Goal: Task Accomplishment & Management: Complete application form

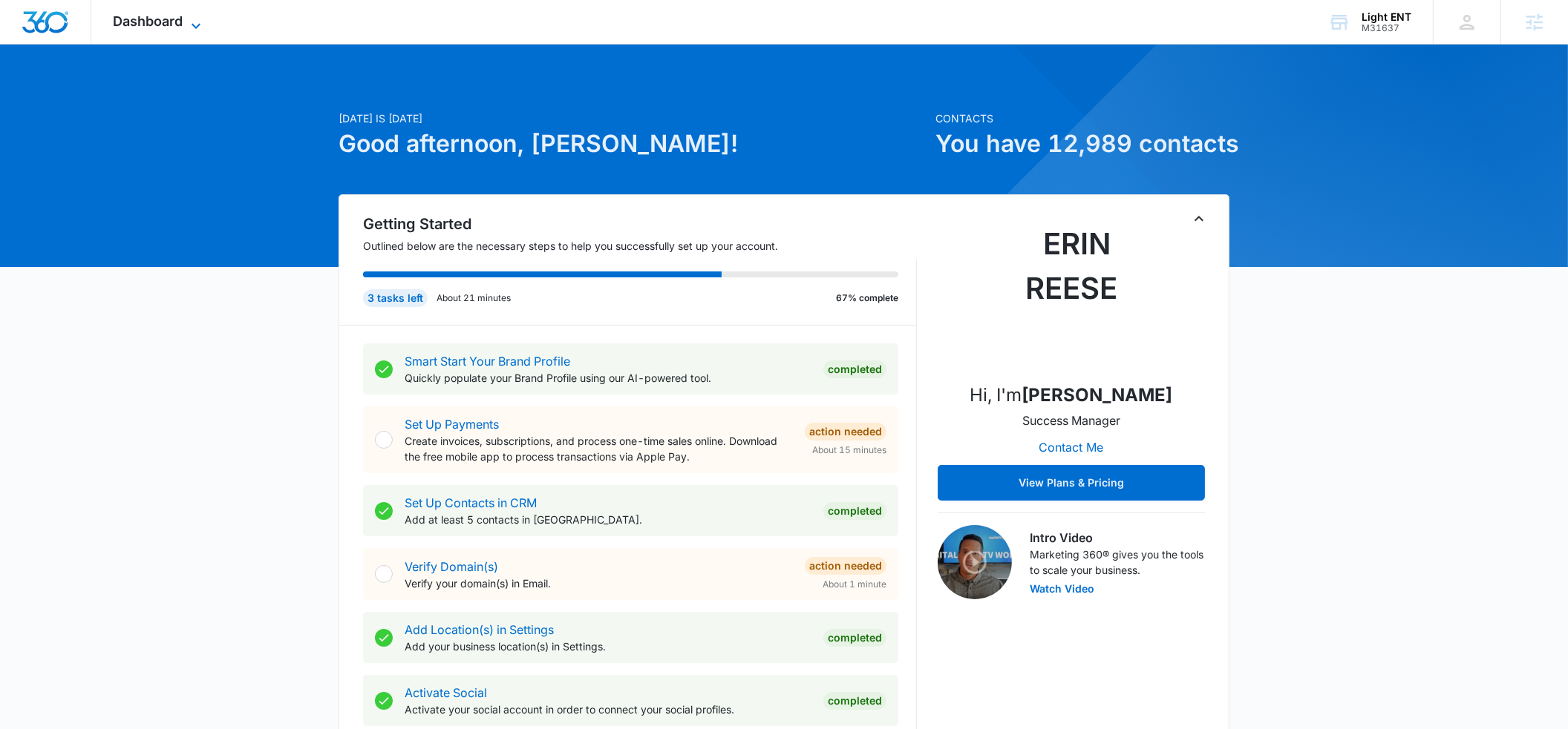
click at [195, 26] on icon at bounding box center [195, 26] width 18 height 18
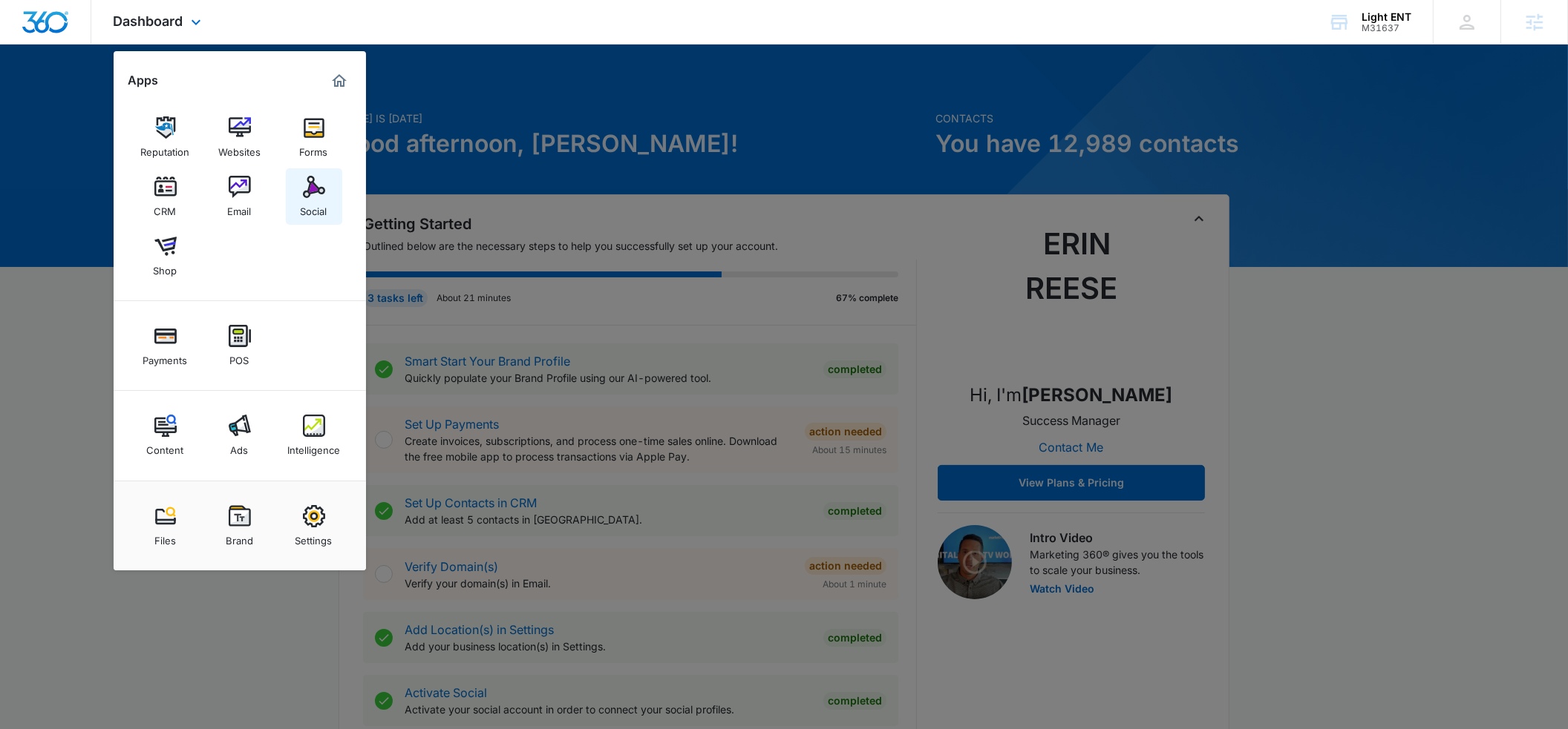
click at [319, 195] on img at bounding box center [313, 186] width 22 height 22
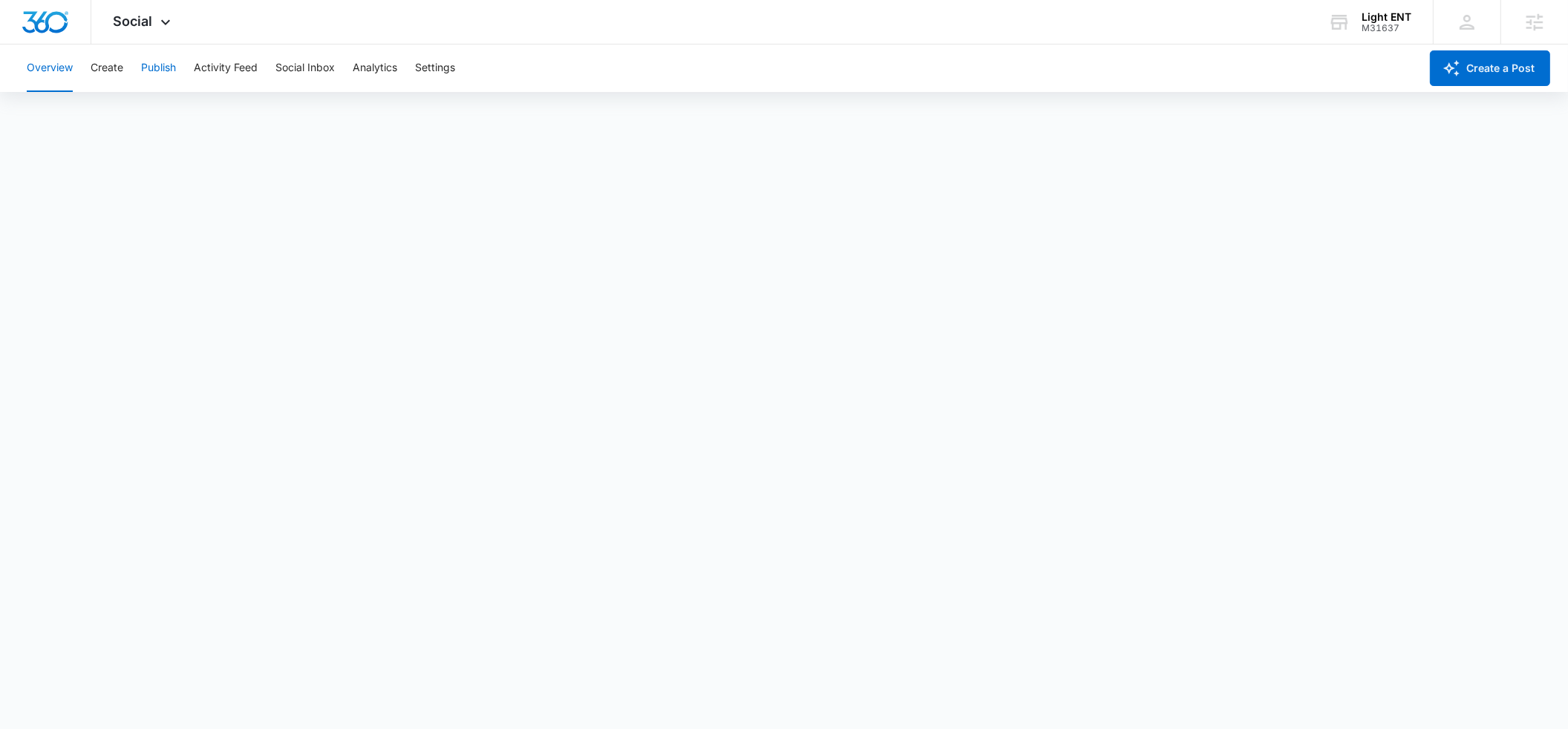
click at [147, 66] on button "Publish" at bounding box center [158, 68] width 35 height 47
click at [115, 68] on button "Create" at bounding box center [106, 68] width 32 height 47
click at [158, 111] on button "Approvals" at bounding box center [145, 114] width 49 height 42
click at [166, 22] on icon at bounding box center [165, 26] width 18 height 18
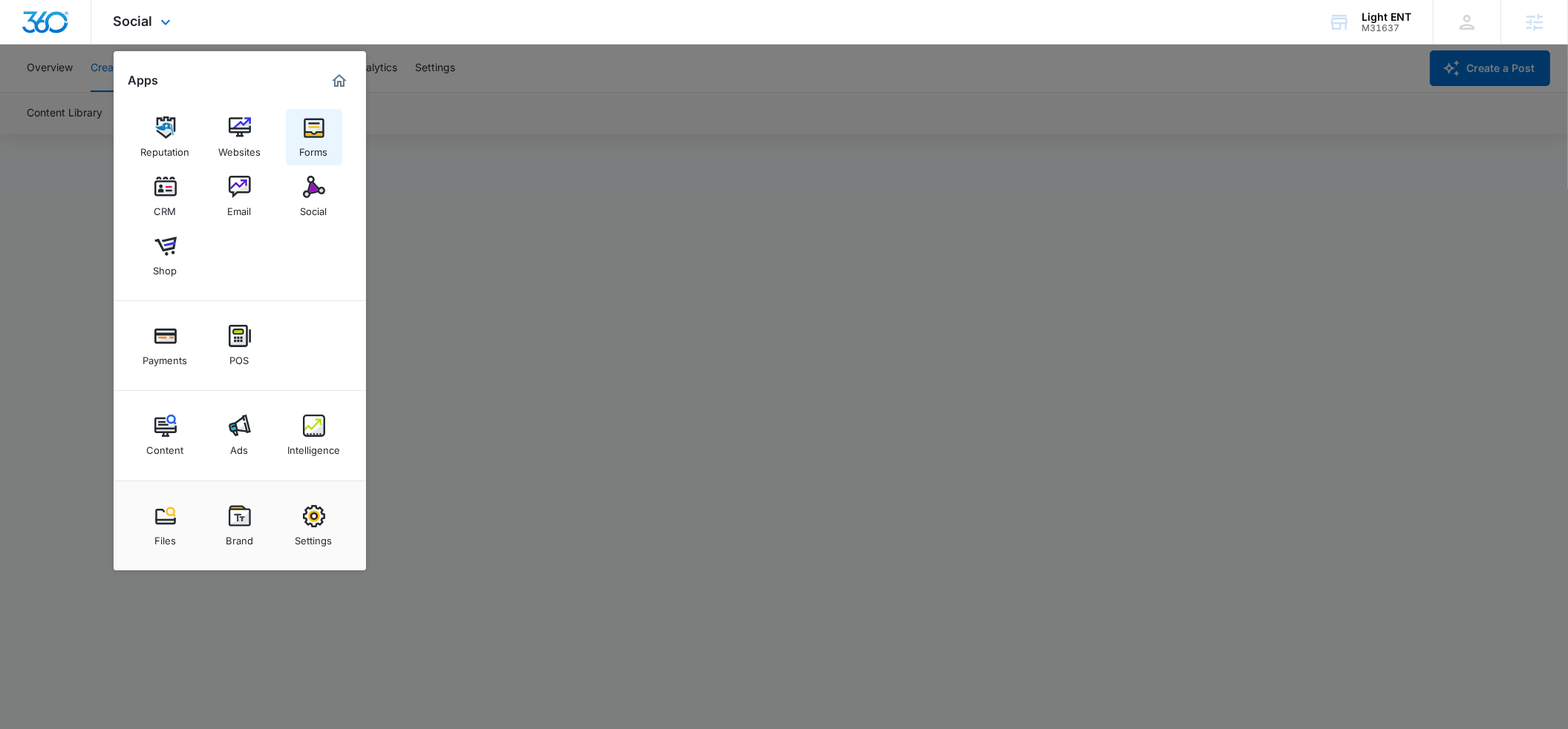
click at [304, 138] on div "Forms" at bounding box center [314, 148] width 28 height 19
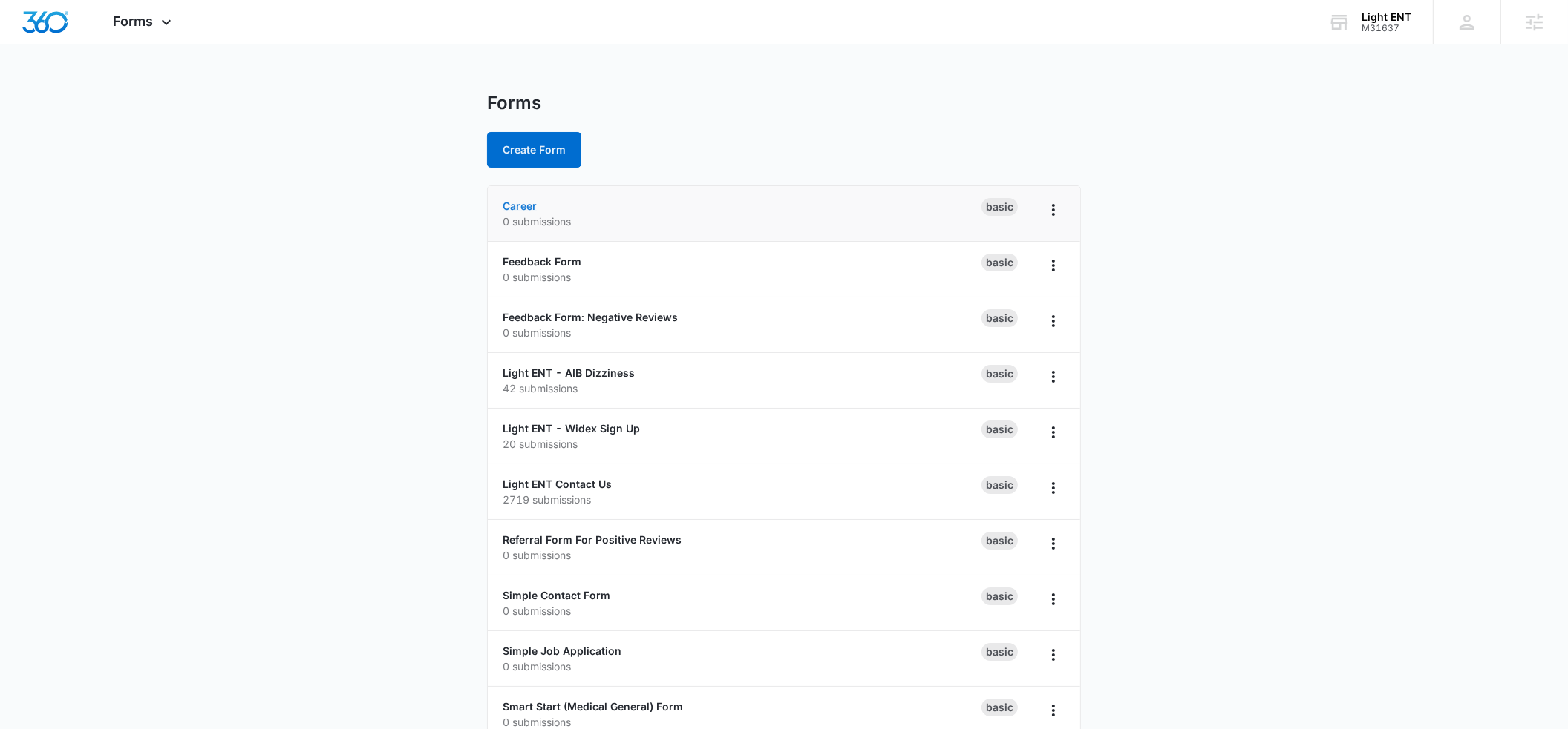
click at [514, 207] on link "Career" at bounding box center [520, 206] width 34 height 12
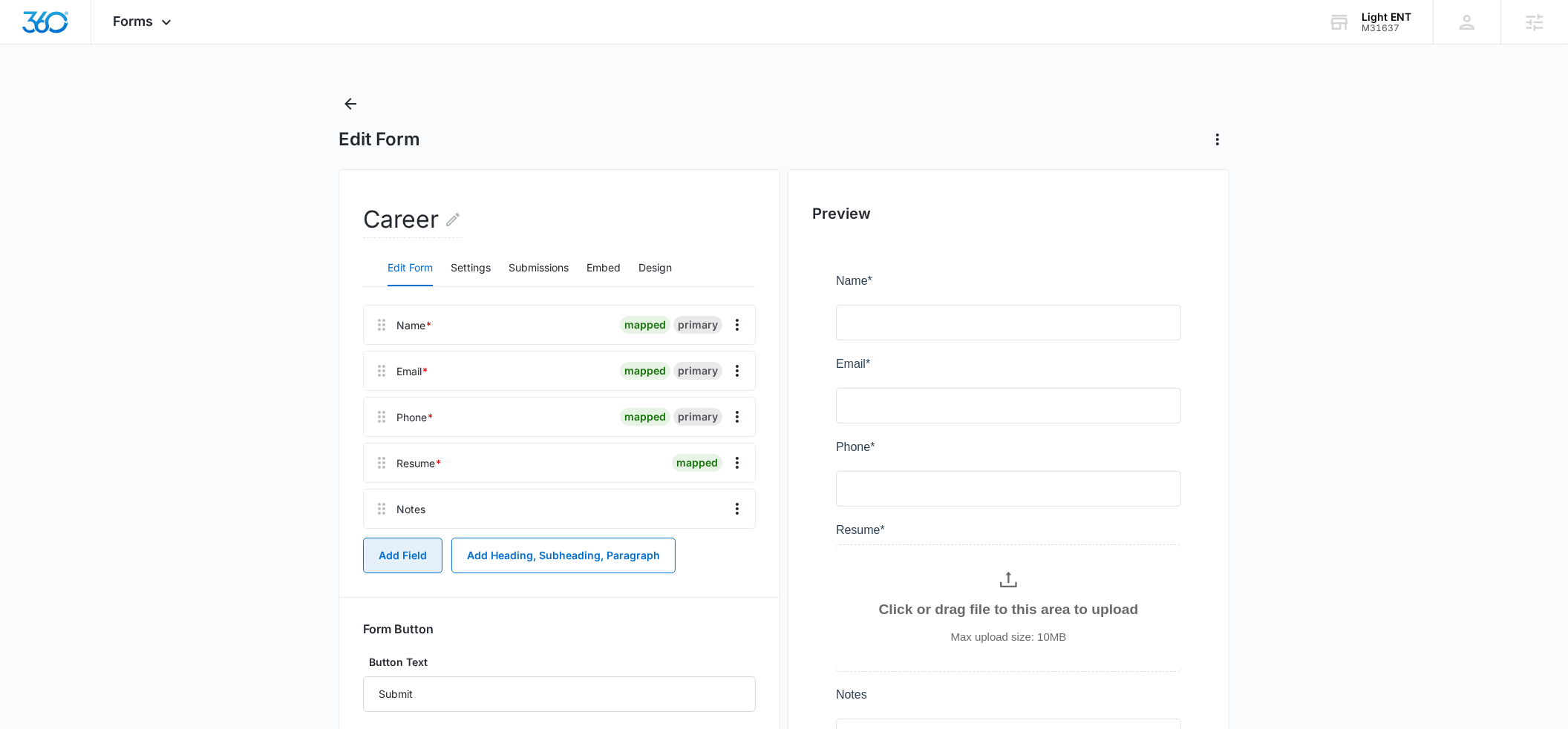
click at [404, 552] on button "Add Field" at bounding box center [403, 556] width 80 height 36
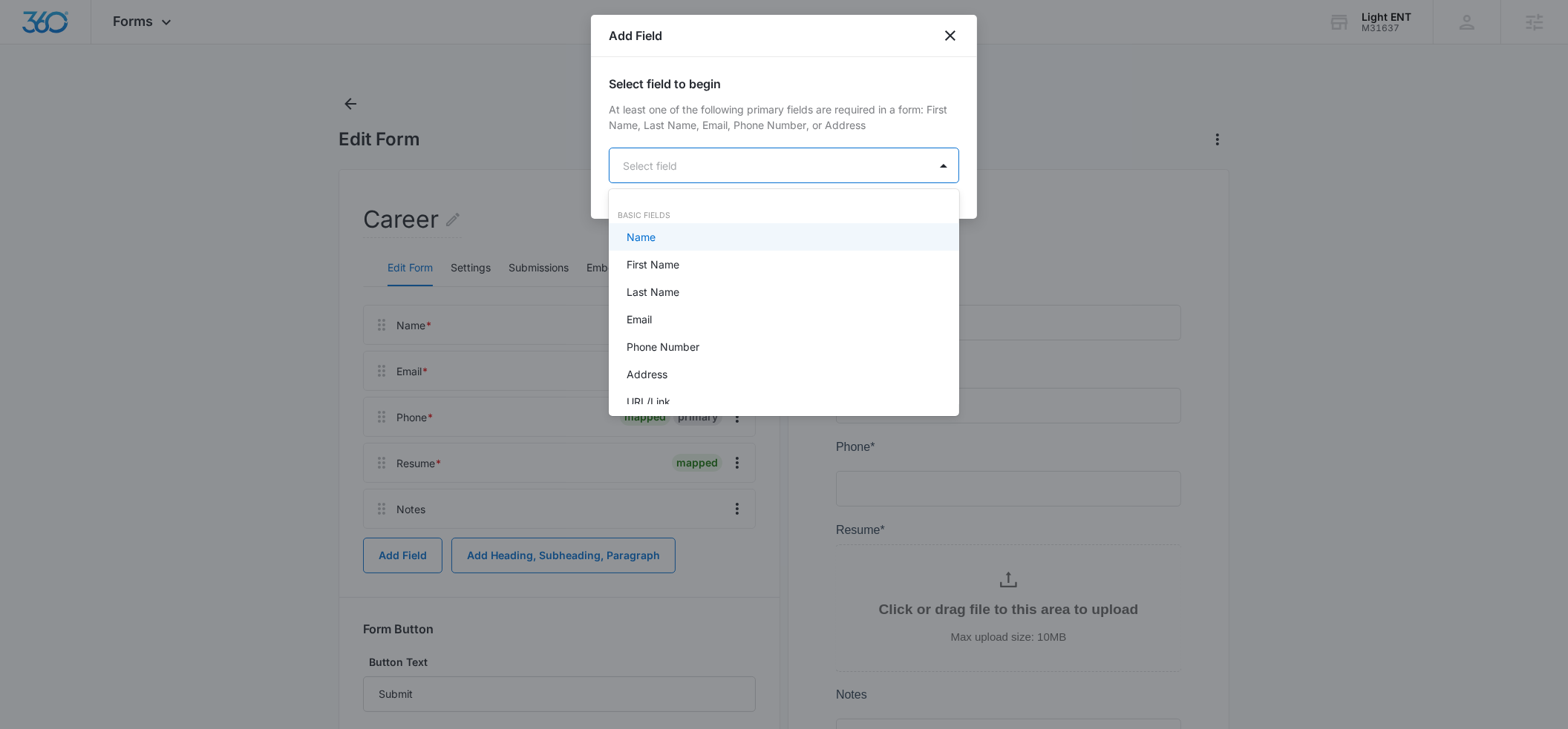
click at [710, 171] on body "Forms Apps Reputation Websites Forms CRM Email Social Shop Payments POS Content…" at bounding box center [784, 364] width 1568 height 729
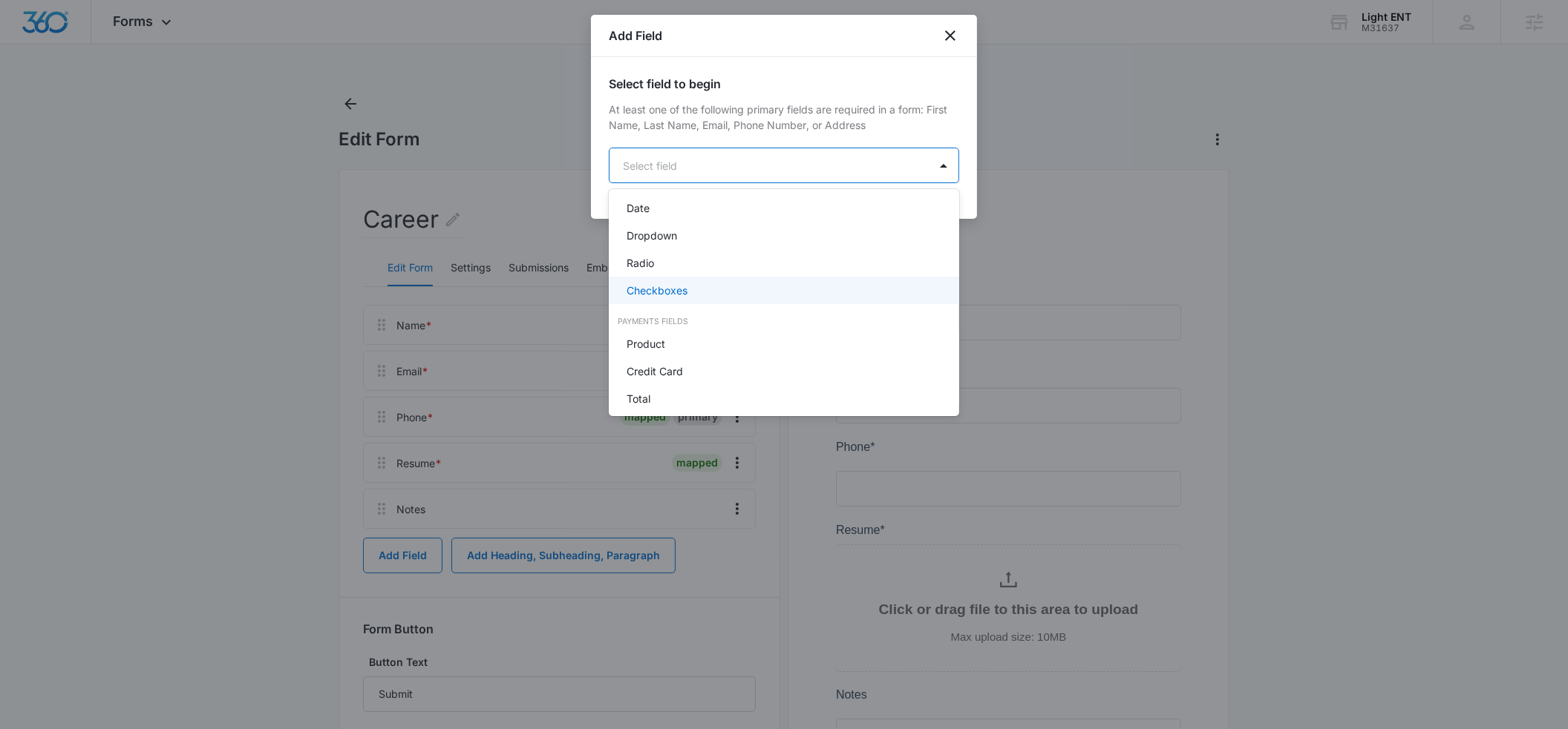
click at [689, 282] on div "Checkboxes" at bounding box center [783, 290] width 312 height 15
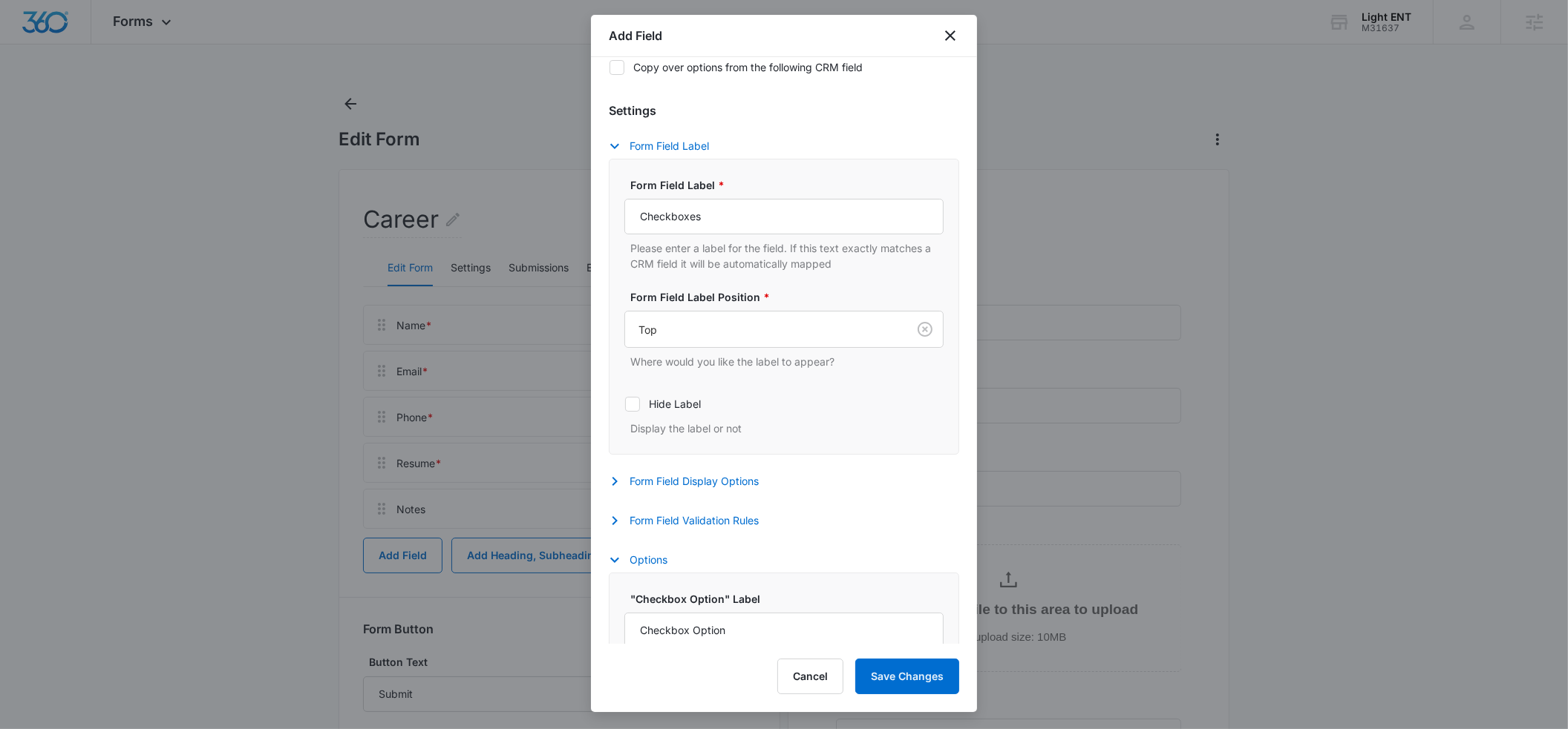
scroll to position [246, 0]
drag, startPoint x: 705, startPoint y: 213, endPoint x: 613, endPoint y: 215, distance: 92.0
click at [613, 215] on div "Form Field Label * Checkboxes Please enter a label for the field. If this text …" at bounding box center [784, 303] width 350 height 296
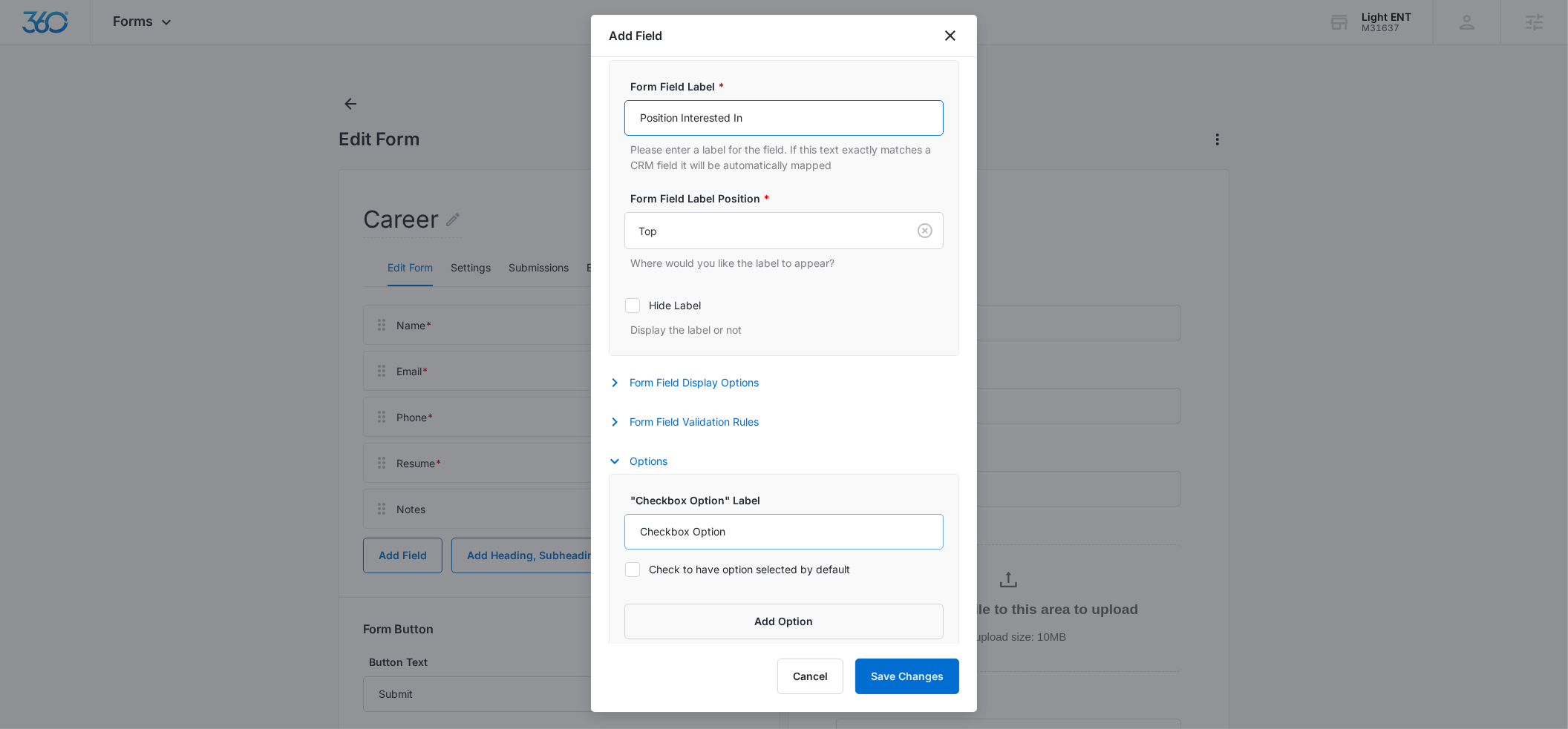
scroll to position [360, 0]
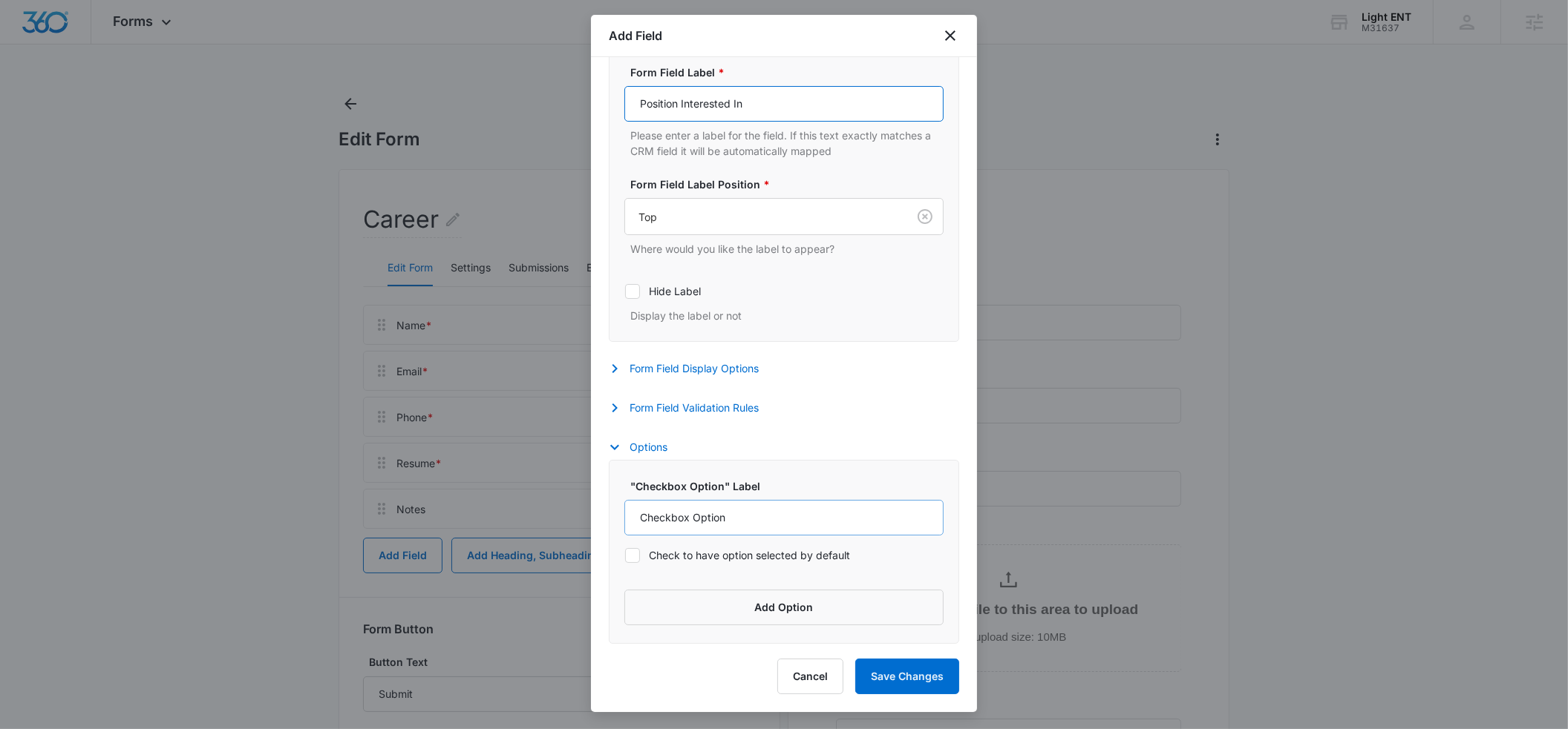
type input "Position Interested In"
drag, startPoint x: 739, startPoint y: 519, endPoint x: 614, endPoint y: 517, distance: 125.0
click at [614, 517] on div ""Checkbox Option" Label Checkbox Option Check to have option selected by defaul…" at bounding box center [784, 552] width 350 height 184
click at [736, 518] on input "Checkbox Option" at bounding box center [784, 519] width 320 height 36
drag, startPoint x: 734, startPoint y: 519, endPoint x: 636, endPoint y: 520, distance: 98.0
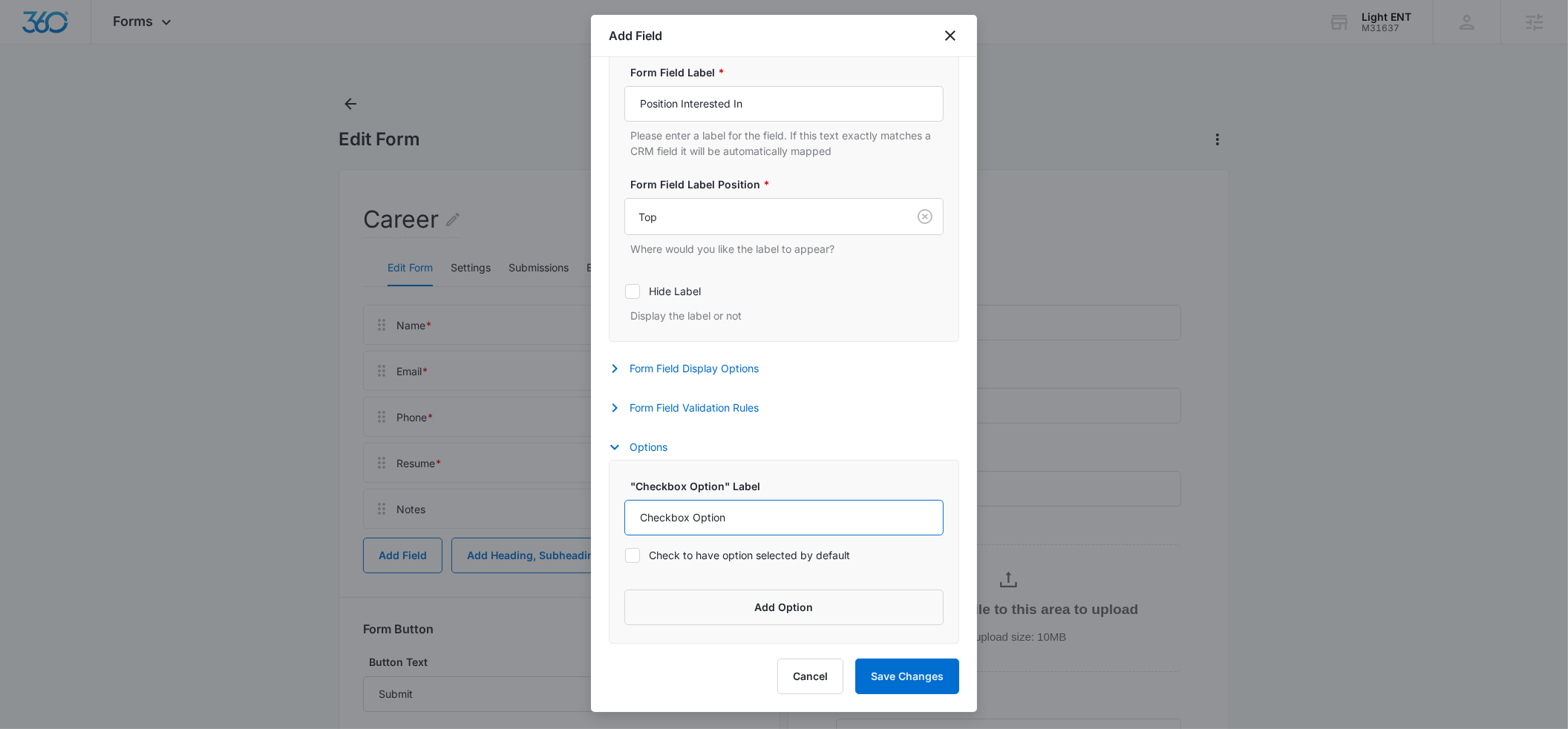
click at [636, 520] on input "Checkbox Option" at bounding box center [784, 519] width 320 height 36
type input "Medical Scribe"
click at [760, 602] on button "Add Option" at bounding box center [784, 608] width 320 height 36
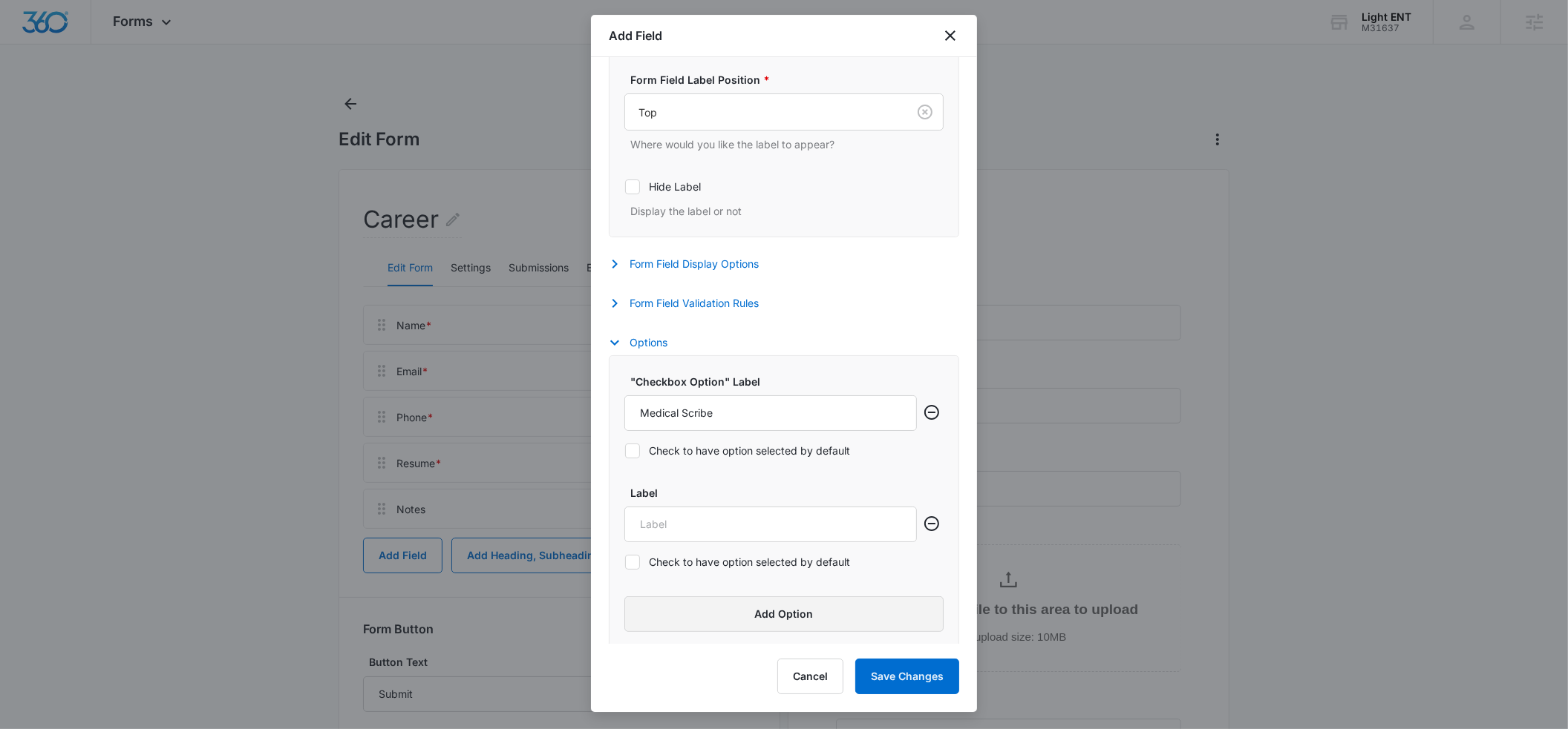
scroll to position [471, 0]
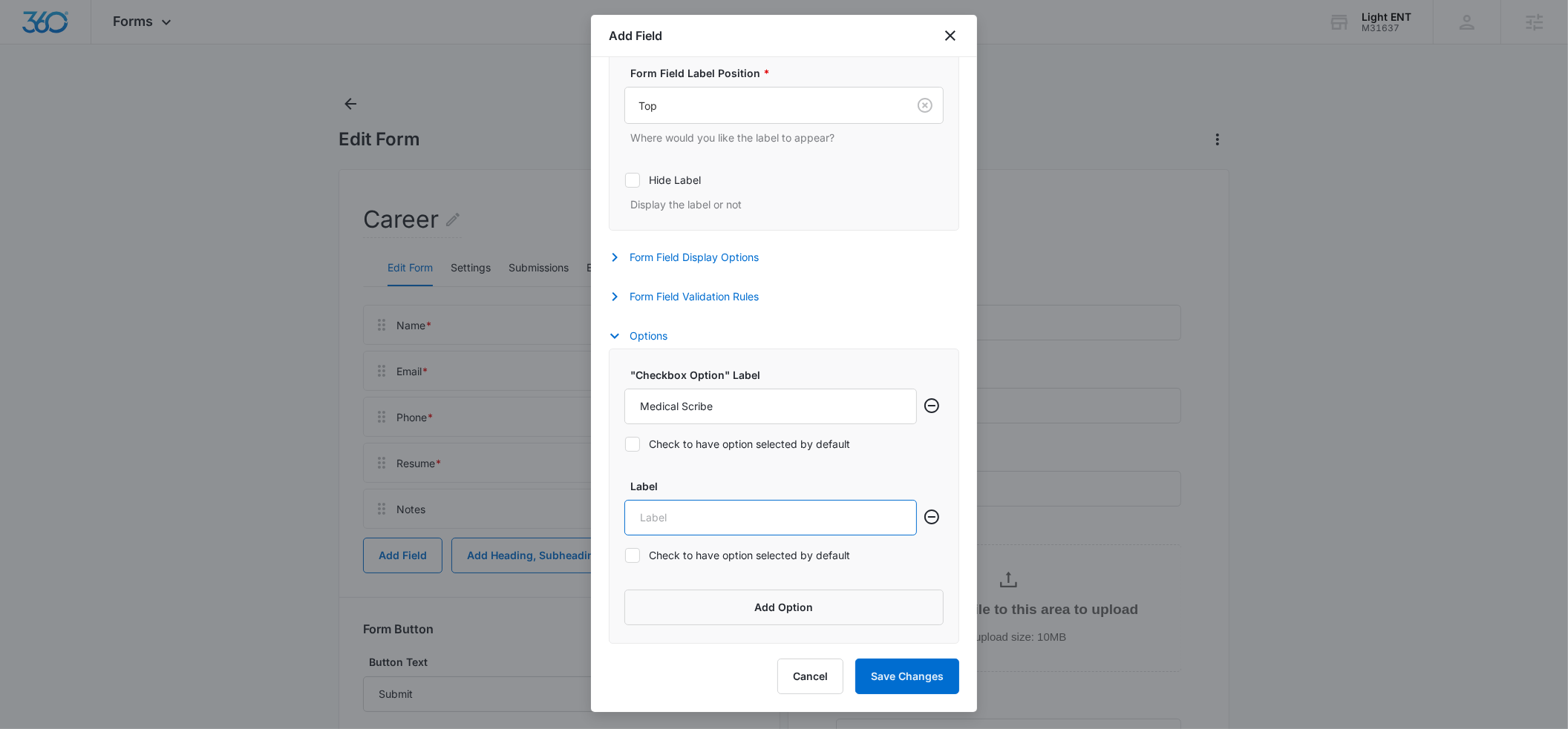
click at [643, 518] on input "Label" at bounding box center [770, 519] width 292 height 36
type input "Medical Assistant"
click at [784, 606] on button "Add Option" at bounding box center [784, 608] width 320 height 36
click at [678, 621] on input "Label" at bounding box center [770, 626] width 292 height 36
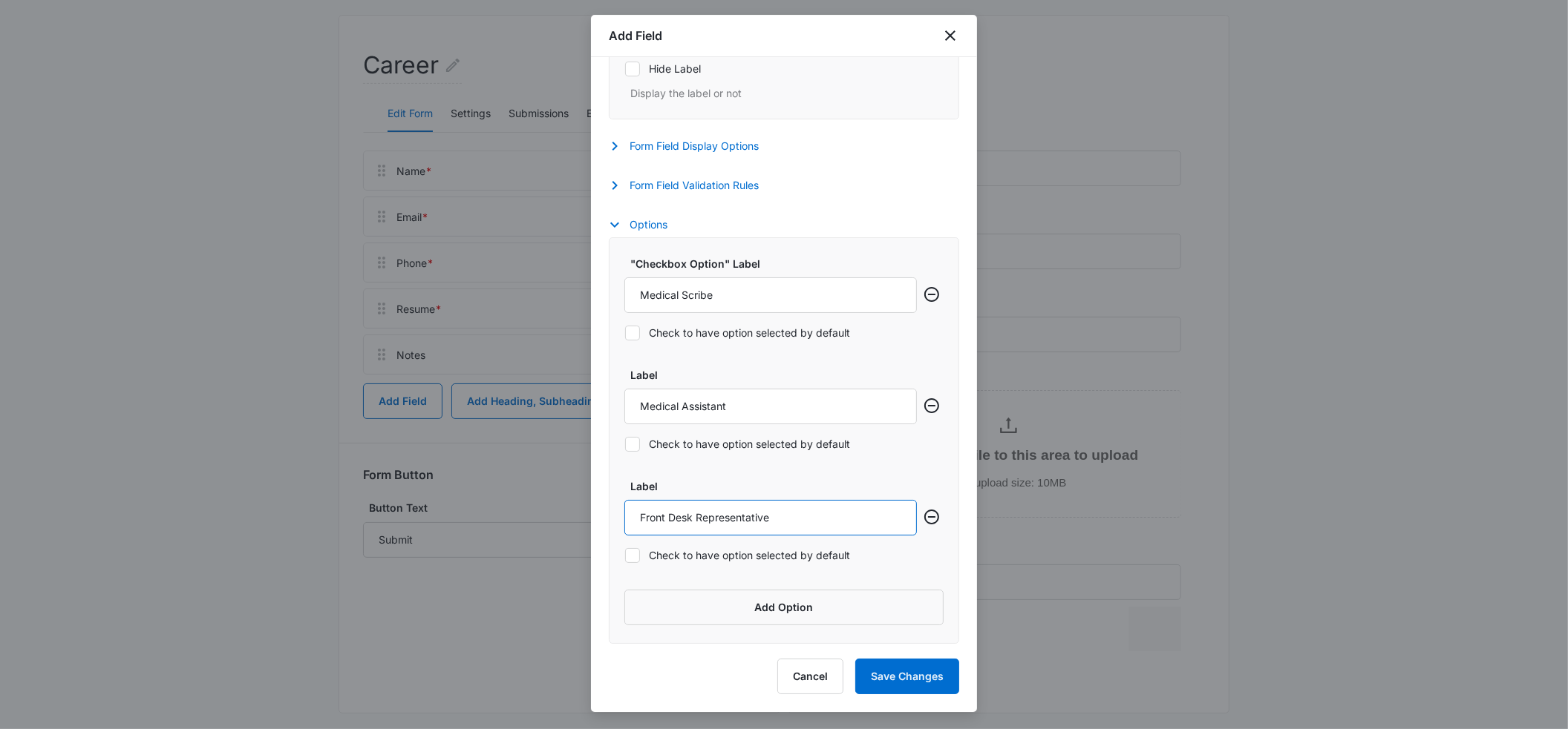
scroll to position [169, 0]
type input "Front Desk Representative"
click at [615, 179] on icon "button" at bounding box center [615, 185] width 18 height 18
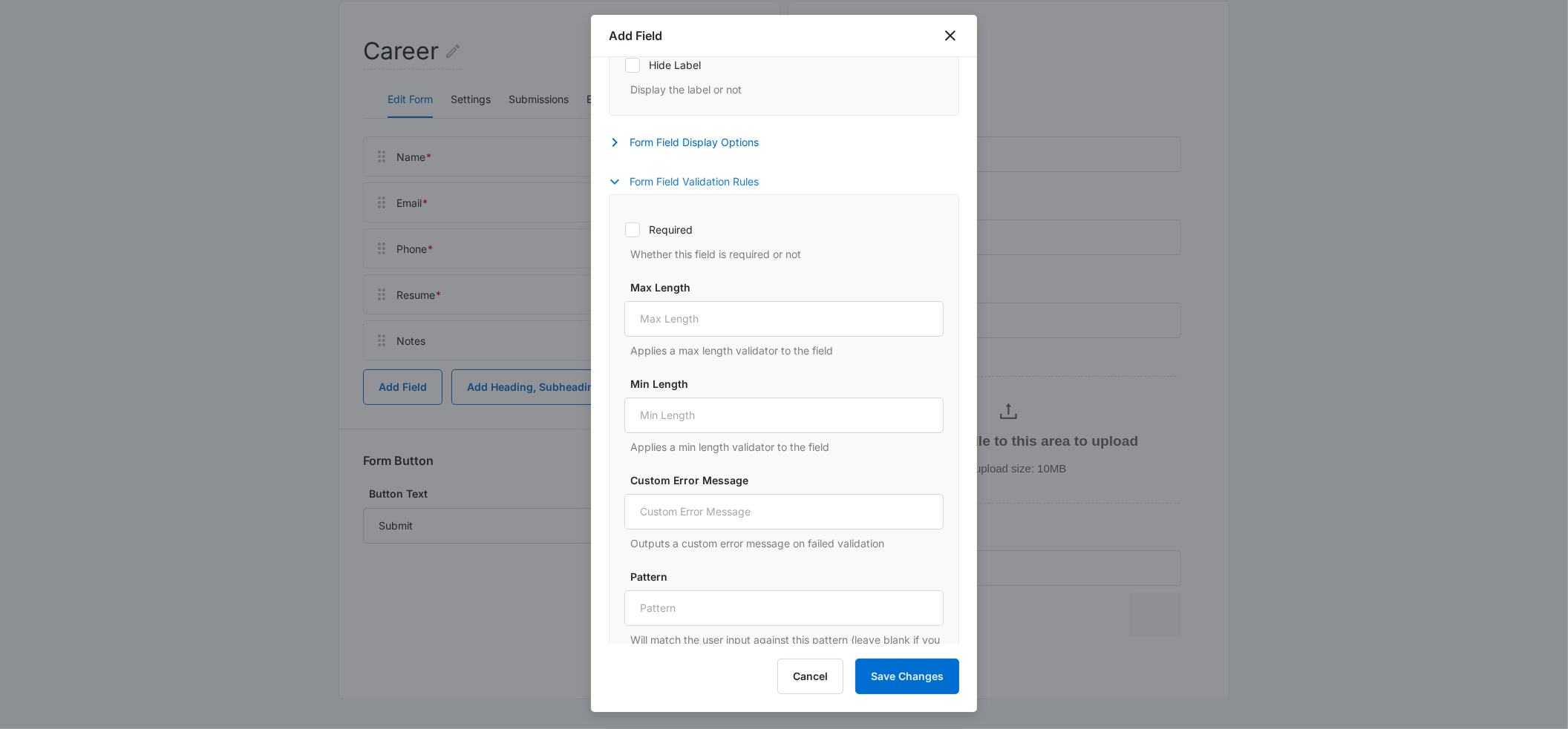
drag, startPoint x: 633, startPoint y: 236, endPoint x: 673, endPoint y: 305, distance: 79.8
click at [633, 236] on icon at bounding box center [633, 230] width 13 height 13
click at [625, 230] on input "Required" at bounding box center [624, 229] width 1 height 1
checkbox input "true"
click at [929, 679] on button "Save Changes" at bounding box center [908, 677] width 104 height 36
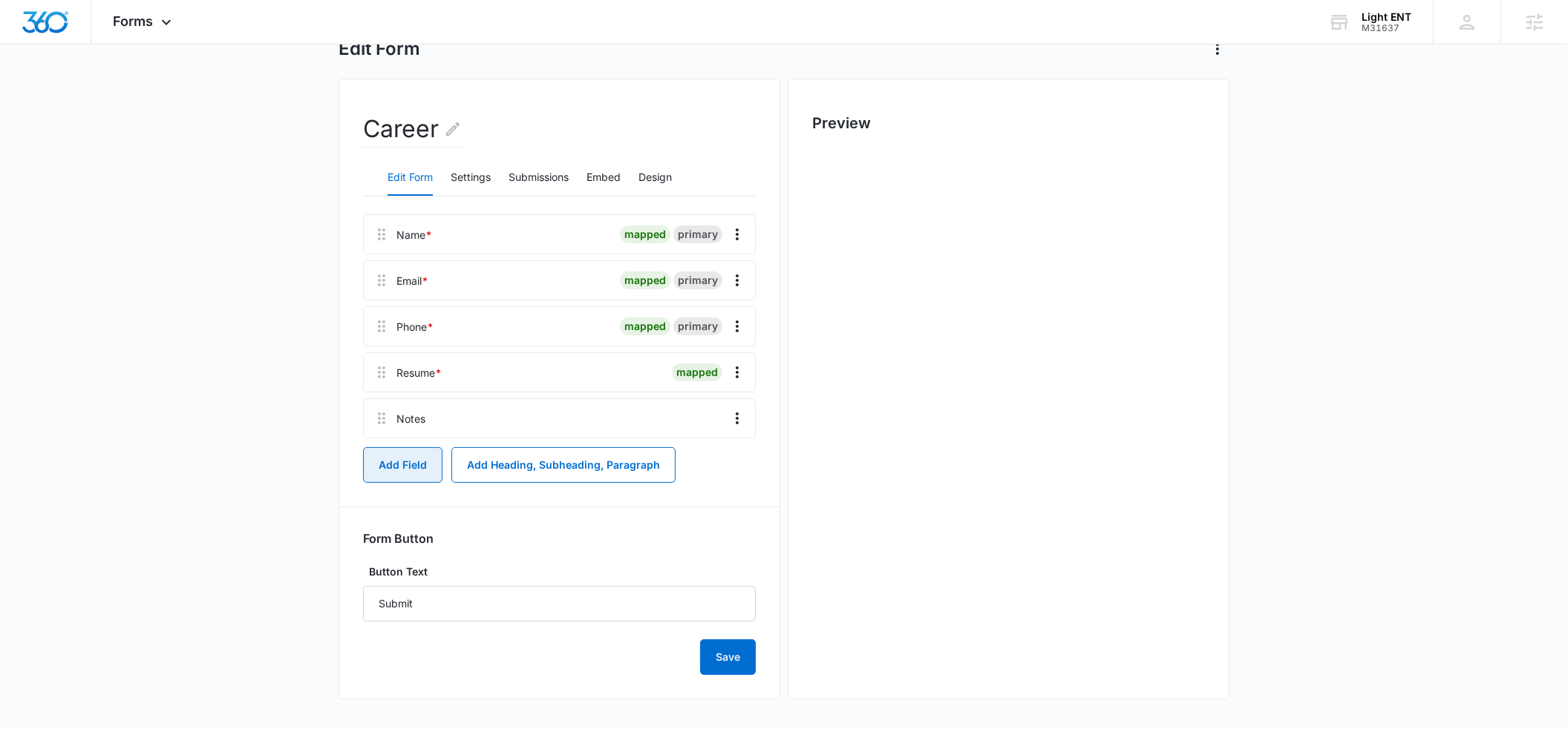
scroll to position [0, 0]
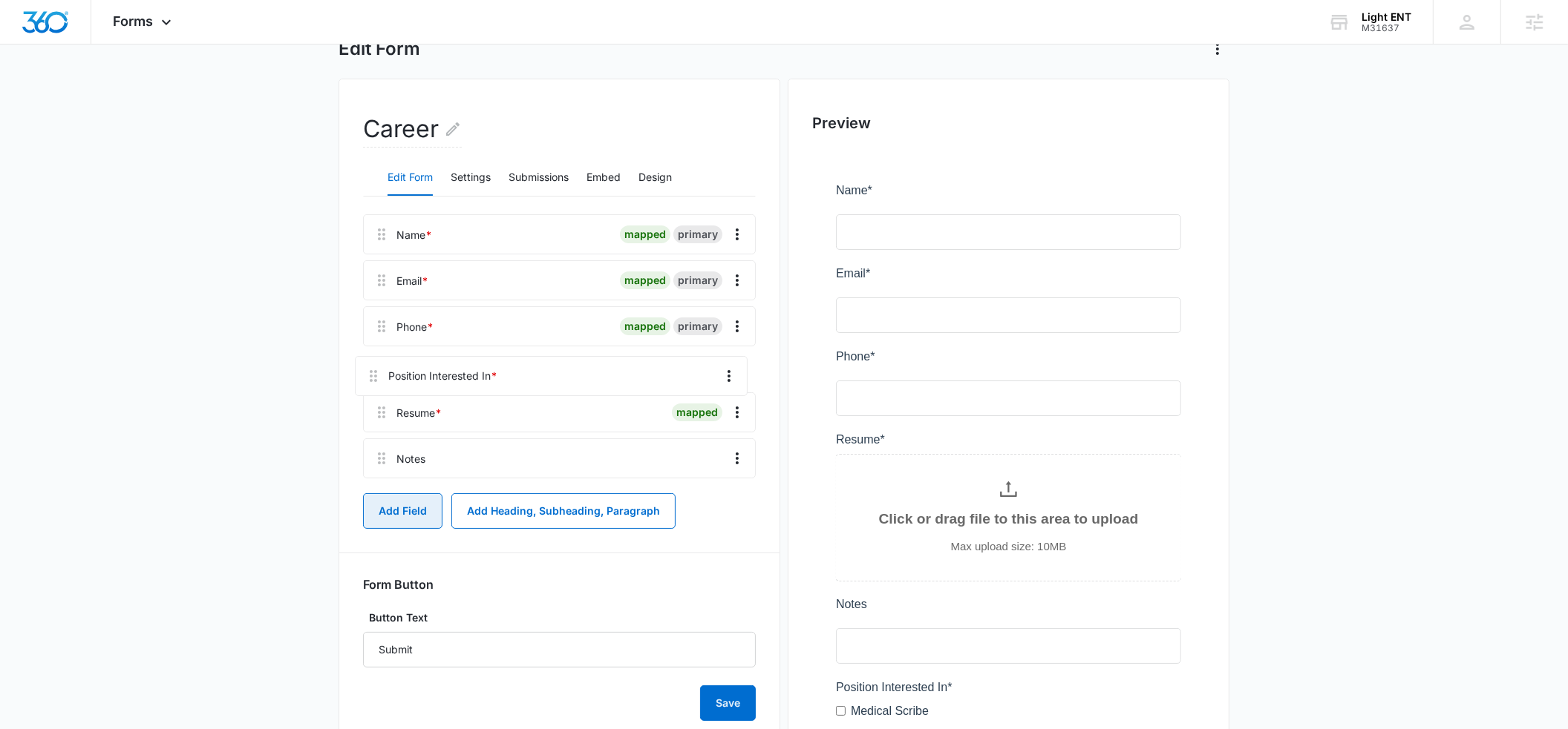
drag, startPoint x: 384, startPoint y: 468, endPoint x: 376, endPoint y: 366, distance: 102.3
click at [376, 366] on div "Name * mapped primary Email * mapped primary Phone * mapped primary Resume * ma…" at bounding box center [560, 349] width 393 height 270
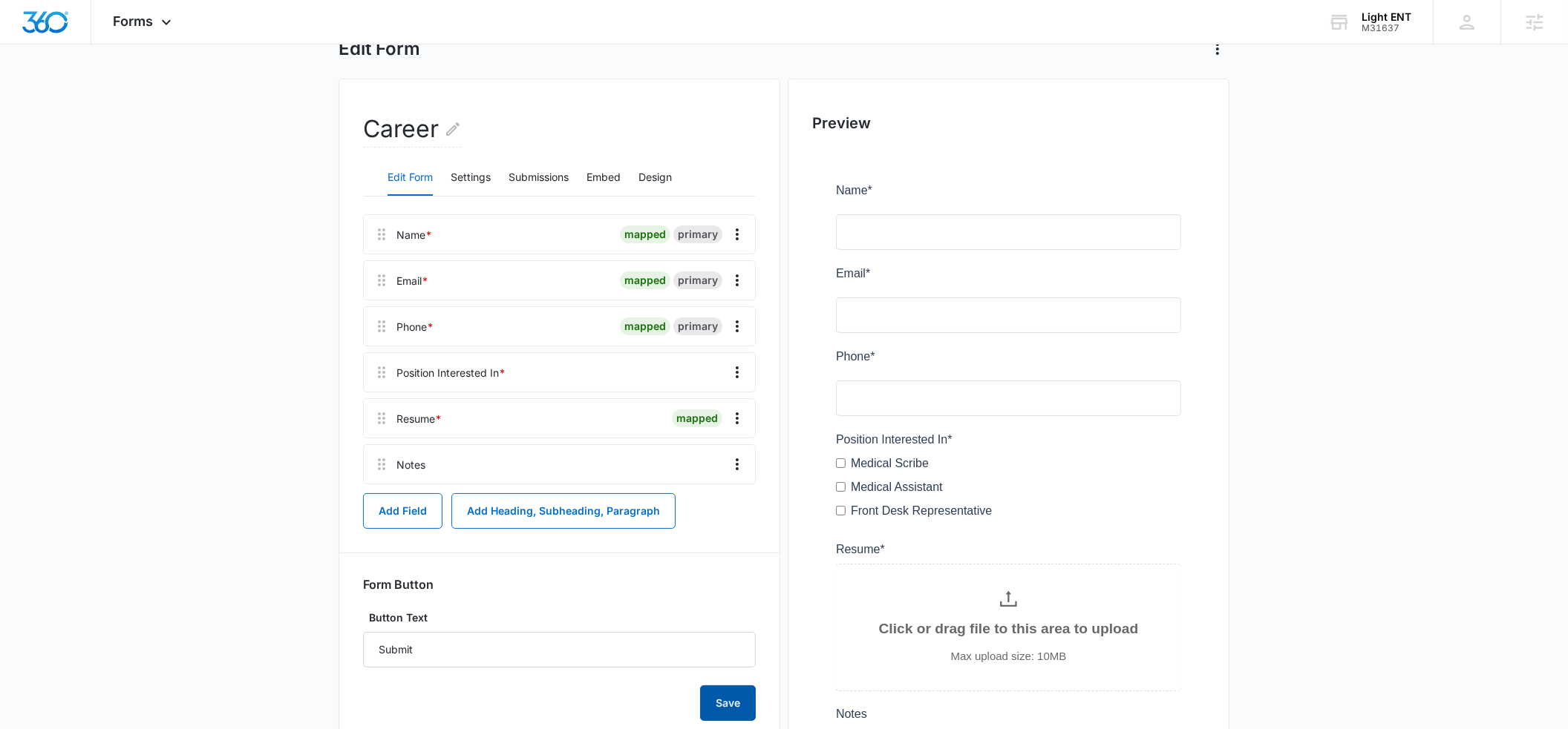
click at [723, 705] on button "Save" at bounding box center [728, 703] width 56 height 36
